Goal: Navigation & Orientation: Find specific page/section

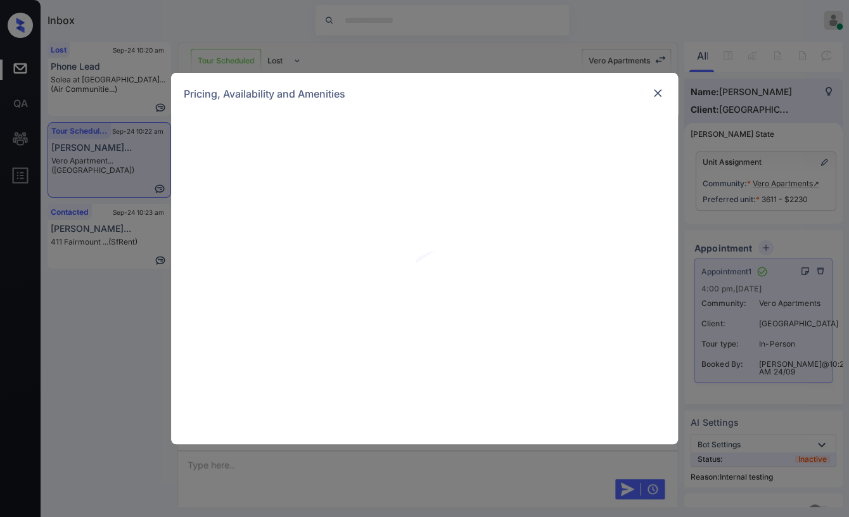
scroll to position [5285, 0]
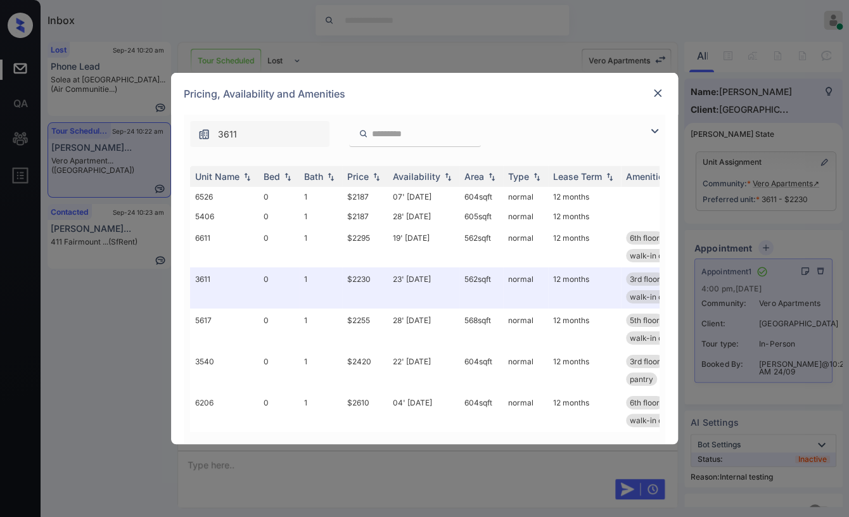
click at [654, 91] on img at bounding box center [657, 93] width 13 height 13
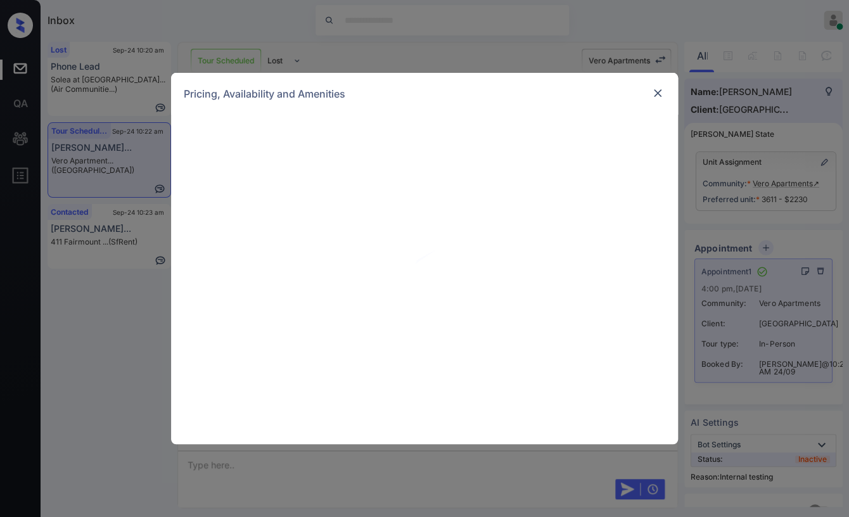
scroll to position [5285, 0]
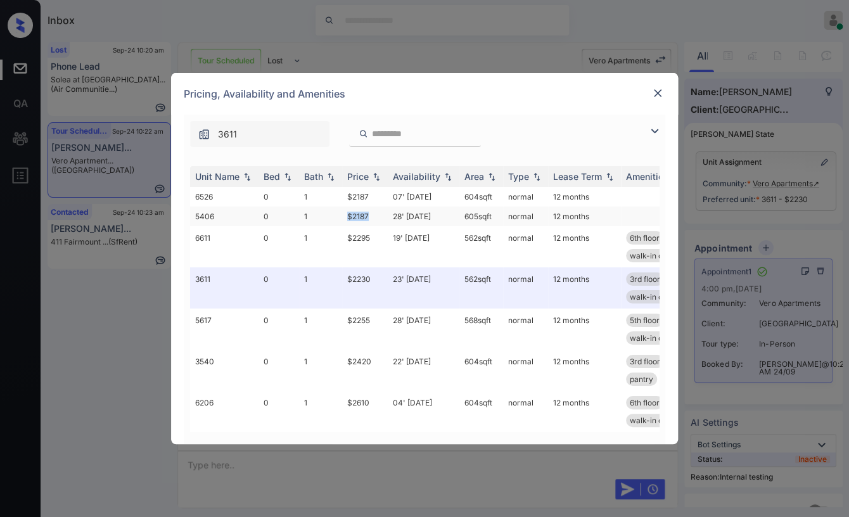
drag, startPoint x: 343, startPoint y: 214, endPoint x: 372, endPoint y: 214, distance: 29.8
click at [372, 214] on td "$2187" at bounding box center [365, 216] width 46 height 20
click at [654, 92] on img at bounding box center [657, 93] width 13 height 13
